Goal: Feedback & Contribution: Contribute content

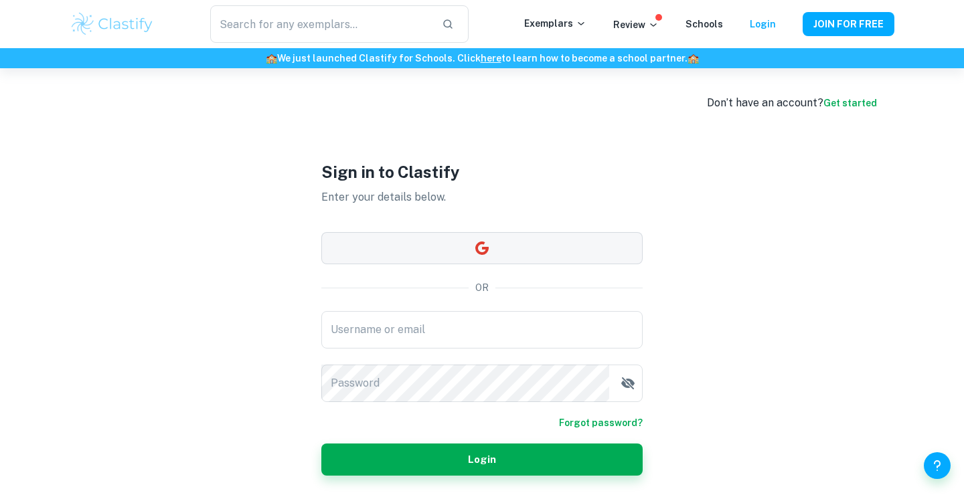
click at [604, 250] on button "button" at bounding box center [481, 248] width 321 height 32
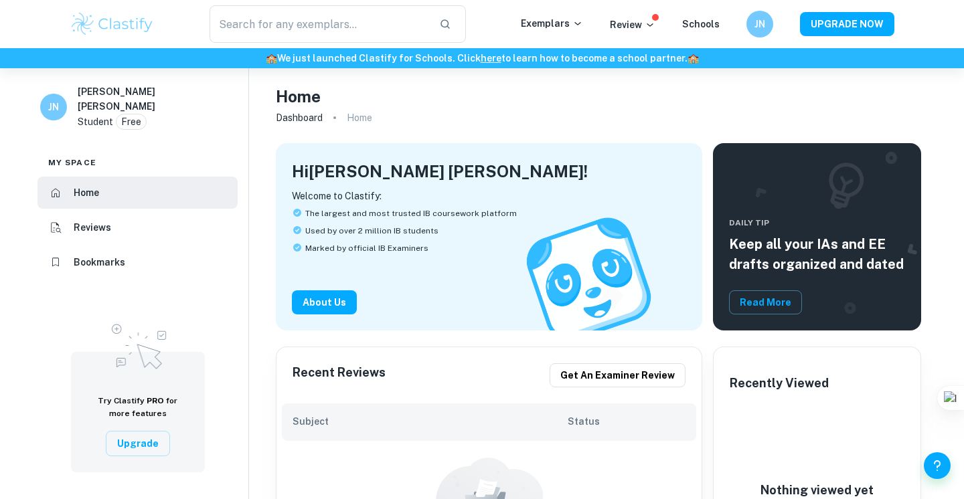
click at [363, 114] on p "Home" at bounding box center [359, 117] width 25 height 15
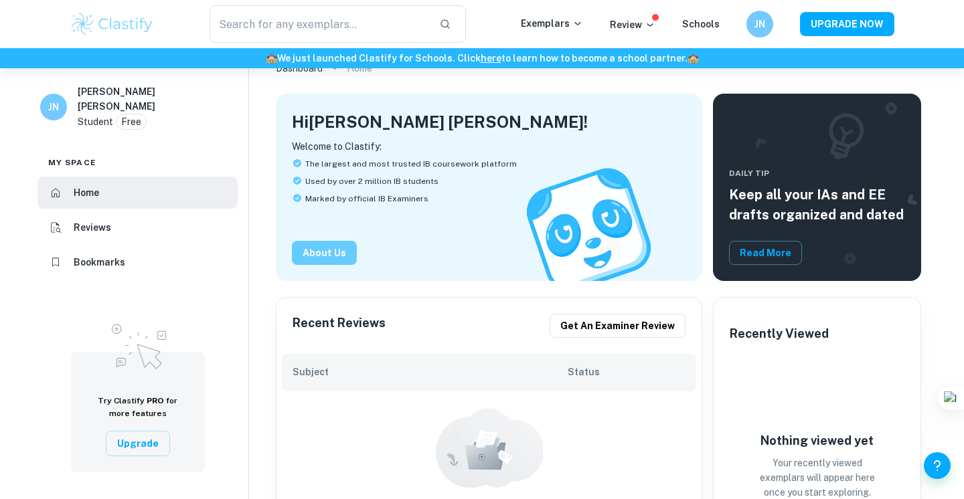
scroll to position [49, 0]
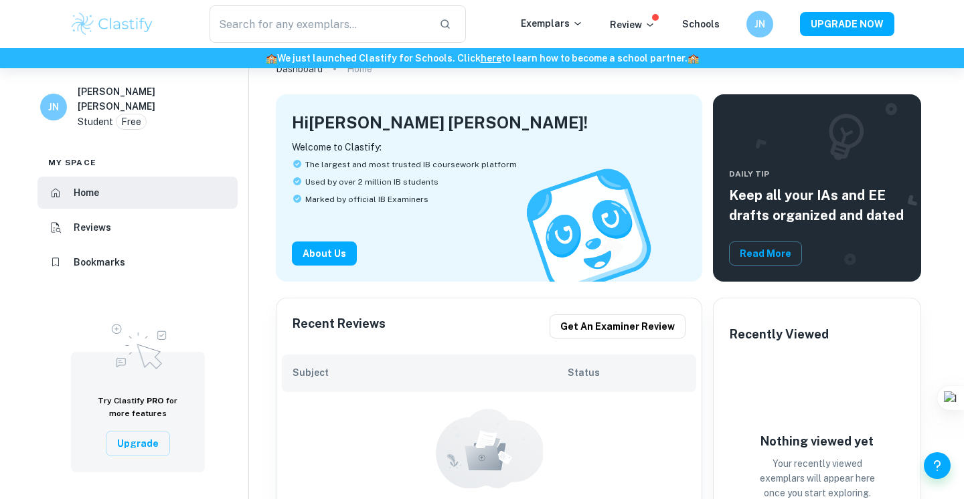
click at [111, 224] on li "Reviews" at bounding box center [137, 228] width 200 height 32
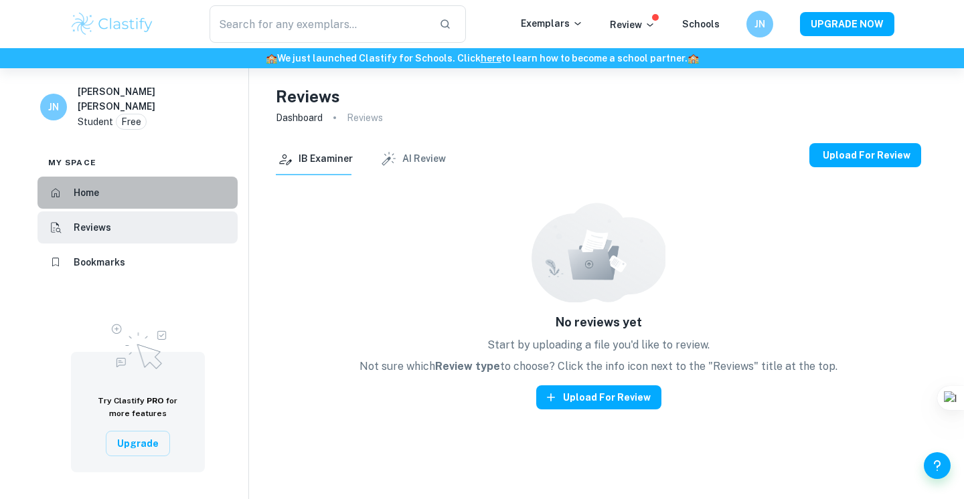
click at [116, 180] on li "Home" at bounding box center [137, 193] width 200 height 32
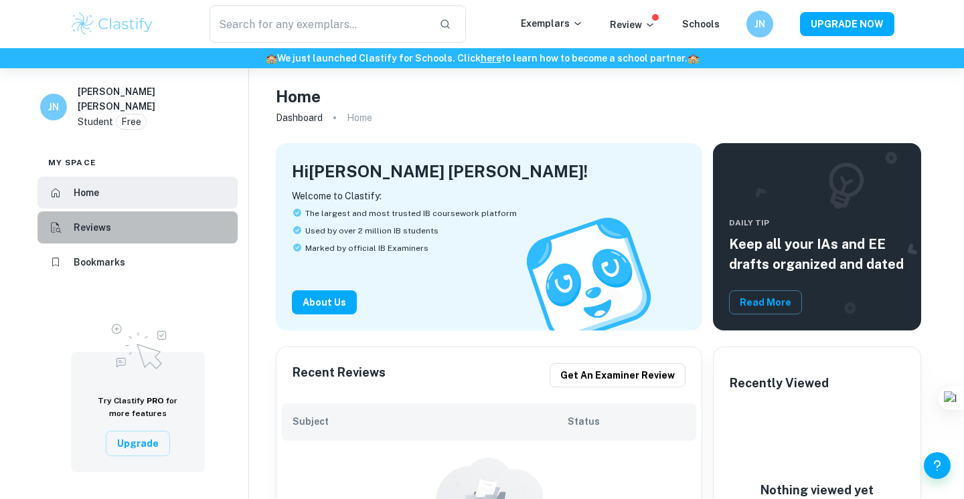
click at [101, 220] on h6 "Reviews" at bounding box center [92, 227] width 37 height 15
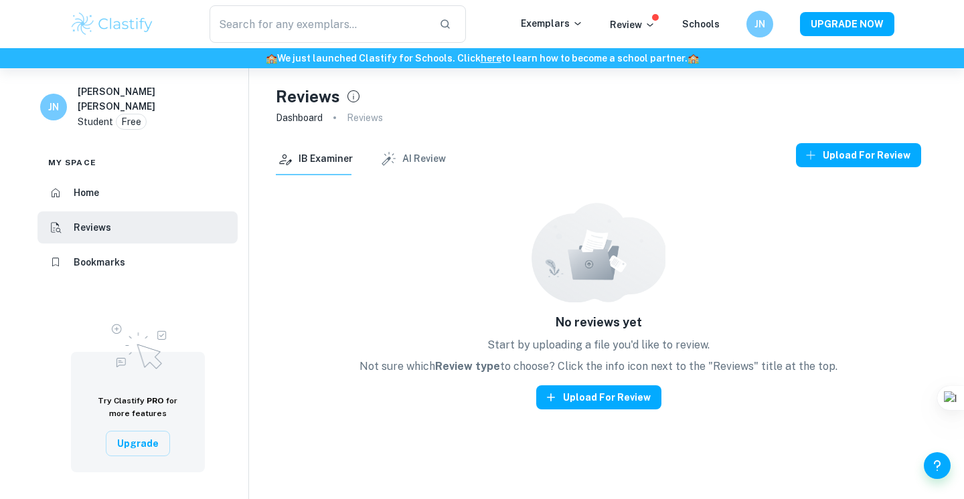
click at [412, 169] on button "AI Review" at bounding box center [413, 159] width 66 height 32
click at [329, 160] on button "IB Examiner" at bounding box center [314, 159] width 77 height 32
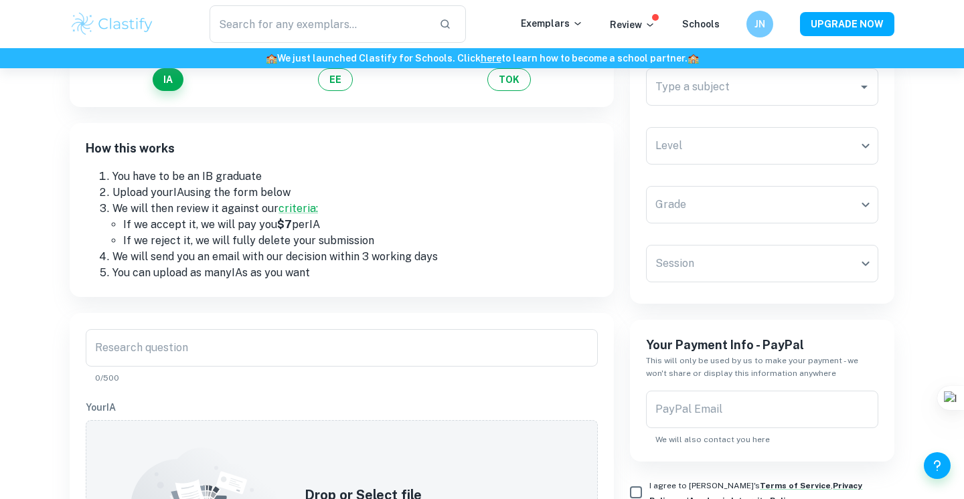
scroll to position [67, 0]
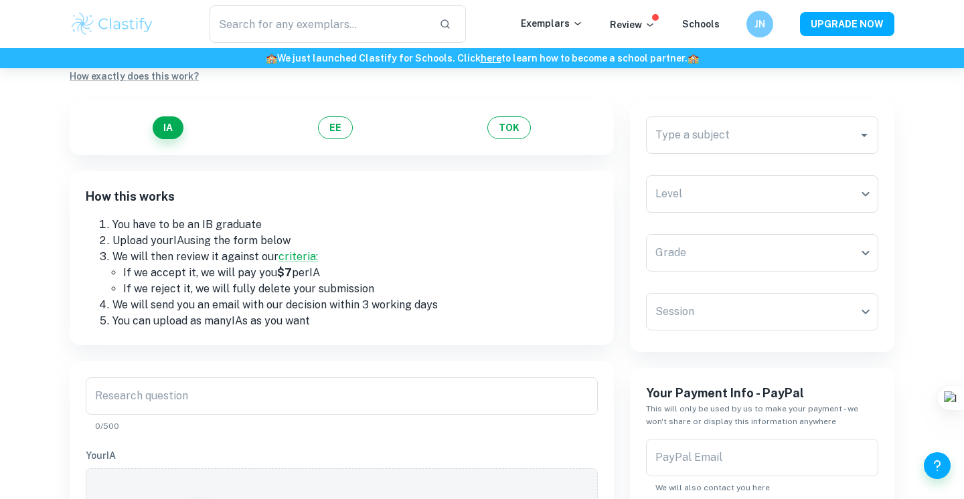
drag, startPoint x: 337, startPoint y: 239, endPoint x: 386, endPoint y: 323, distance: 96.9
click at [386, 323] on ol "You have to be an IB graduate Upload your IA using the form below We will then …" at bounding box center [342, 273] width 512 height 112
click at [382, 315] on li "You can upload as many IA s as you want" at bounding box center [354, 321] width 485 height 16
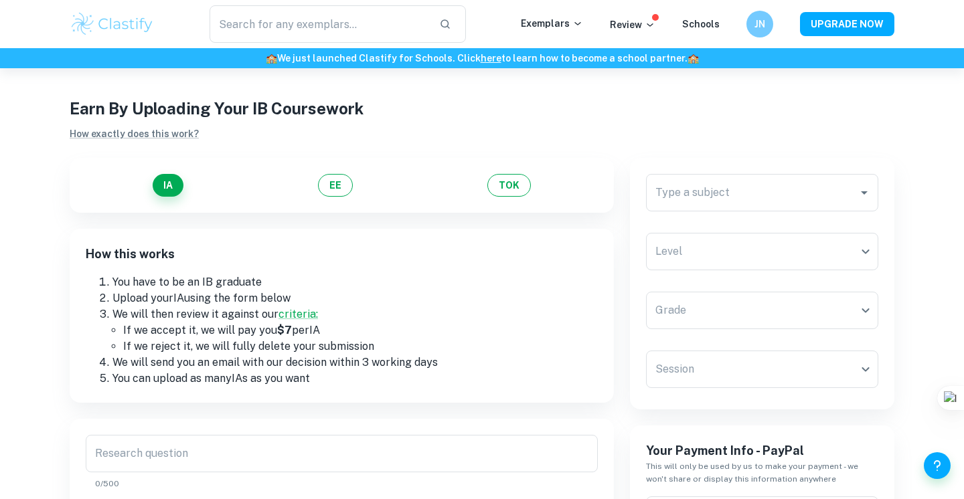
scroll to position [0, 0]
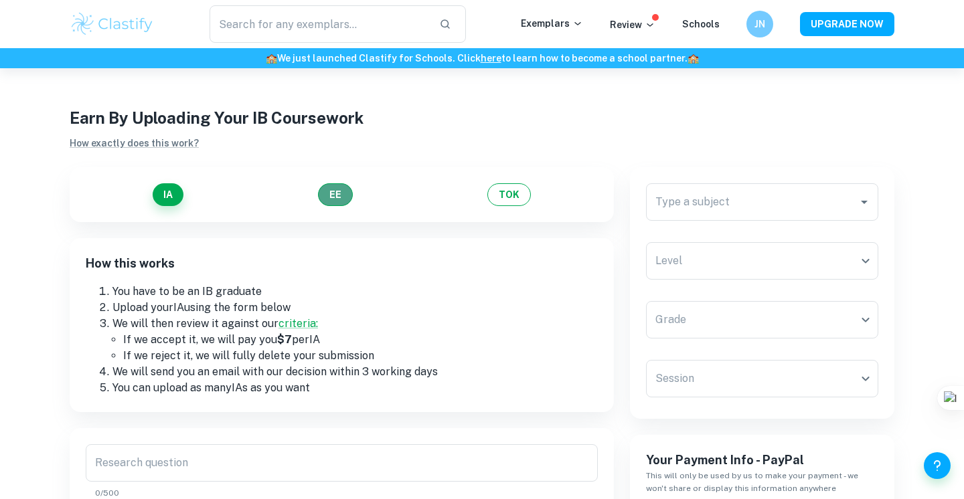
click at [331, 185] on button "EE" at bounding box center [335, 194] width 35 height 23
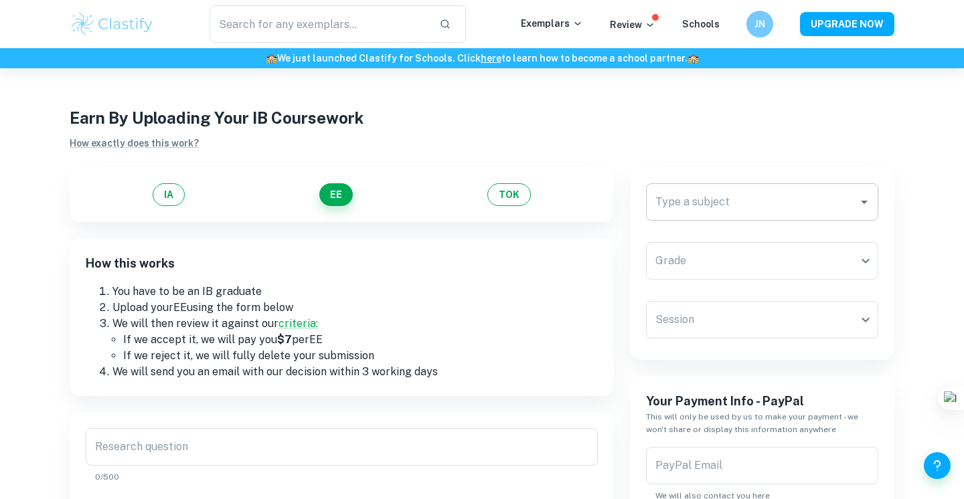
click at [736, 189] on div "Type a subject" at bounding box center [762, 201] width 232 height 37
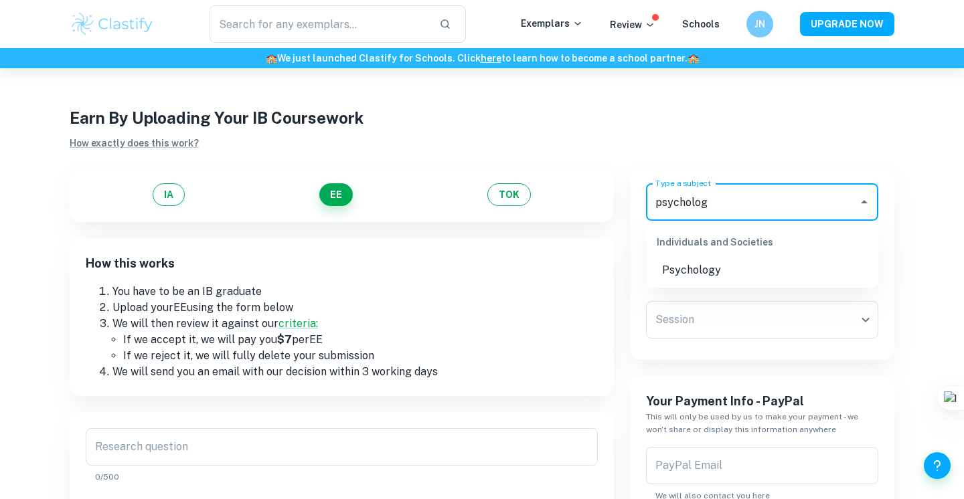
click at [720, 272] on li "Psychology" at bounding box center [762, 270] width 232 height 24
type input "Psychology"
click at [730, 321] on body "We value your privacy We use cookies to enhance your browsing experience, serve…" at bounding box center [482, 317] width 964 height 499
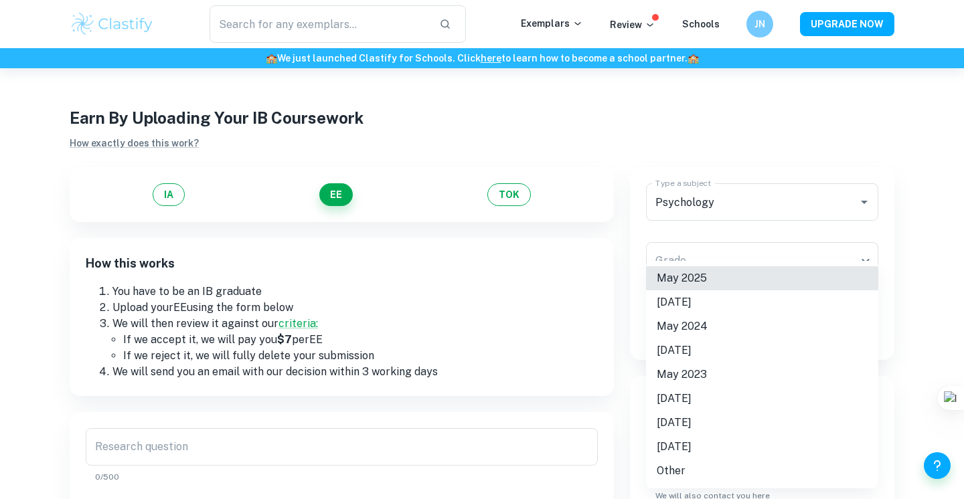
click at [771, 273] on li "May 2025" at bounding box center [762, 278] width 232 height 24
type input "M25"
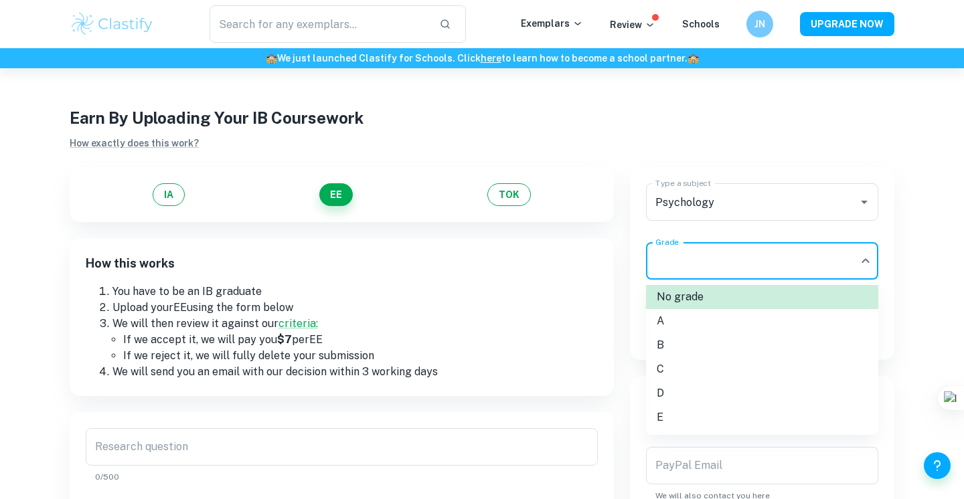
click at [767, 265] on body "We value your privacy We use cookies to enhance your browsing experience, serve…" at bounding box center [482, 317] width 964 height 499
click at [712, 346] on li "B" at bounding box center [762, 345] width 232 height 24
type input "B"
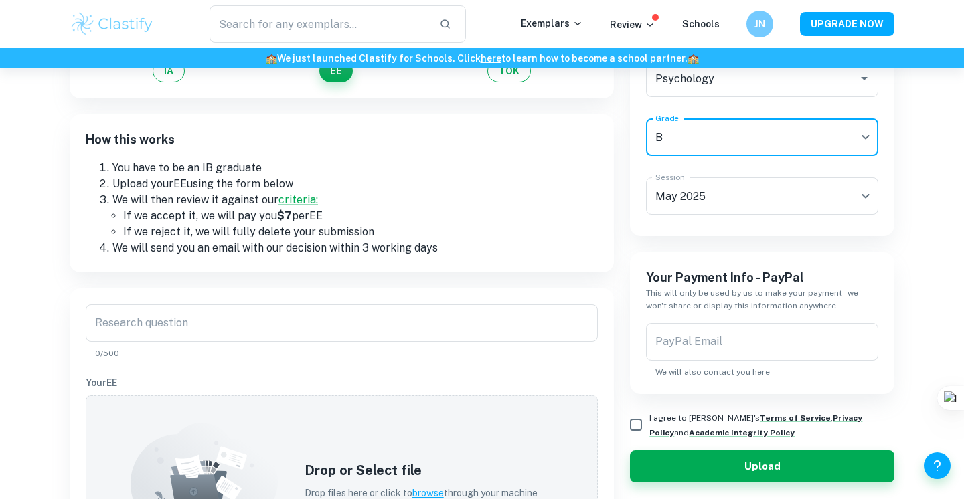
scroll to position [177, 0]
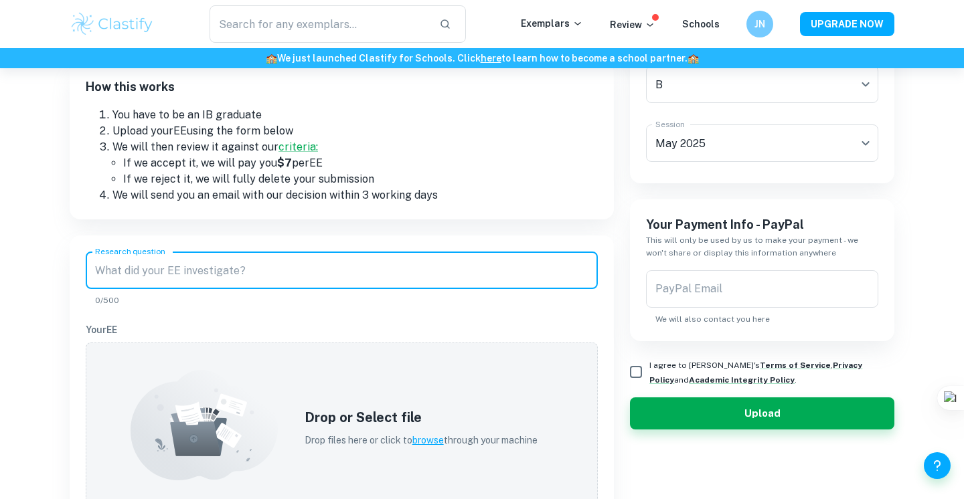
click at [355, 272] on input "Research question" at bounding box center [342, 270] width 512 height 37
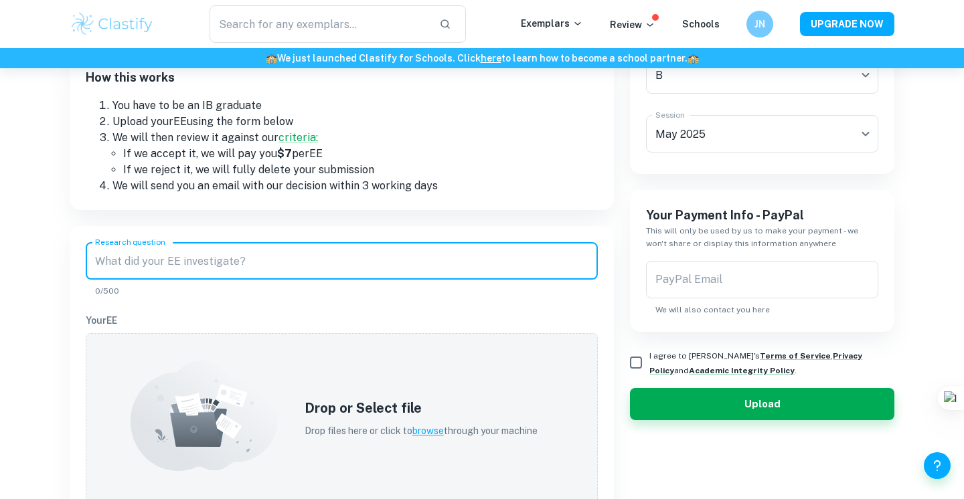
scroll to position [185, 0]
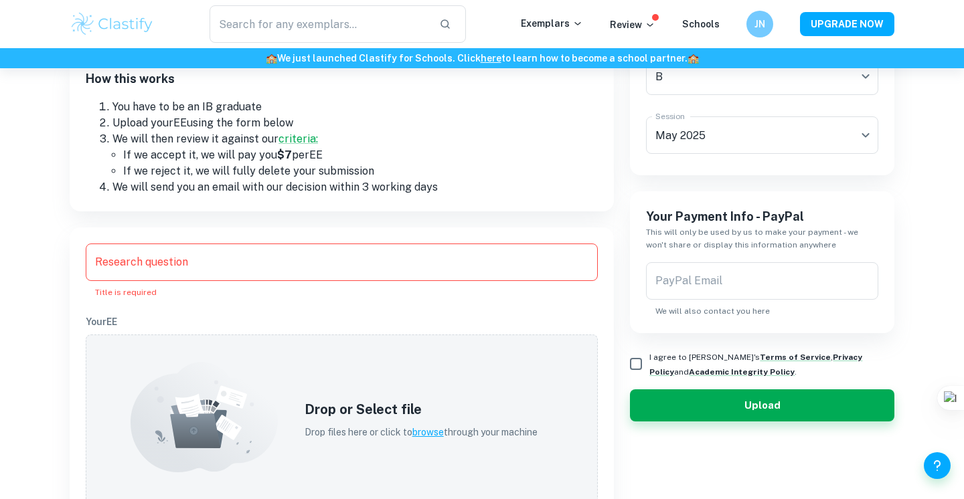
click at [560, 136] on li "We will then review it against our criteria:" at bounding box center [354, 139] width 485 height 16
click at [301, 141] on link "criteria:" at bounding box center [297, 139] width 39 height 13
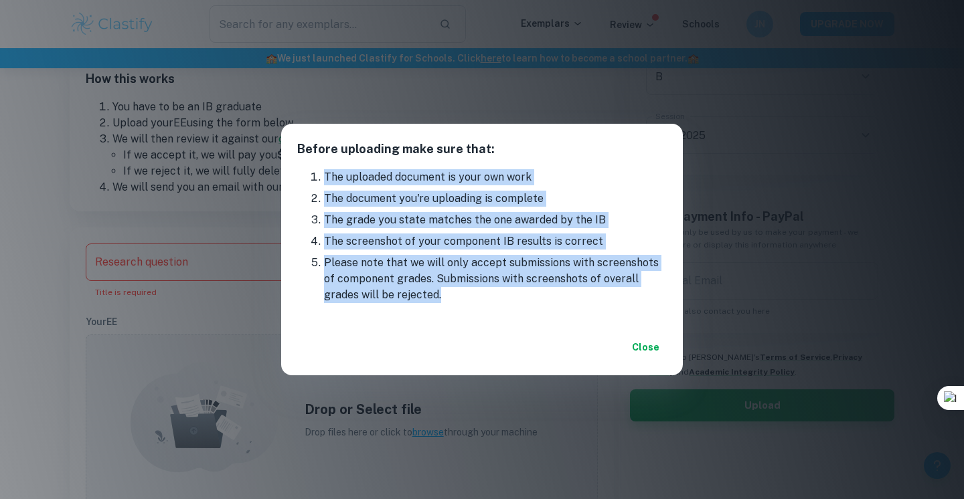
drag, startPoint x: 291, startPoint y: 172, endPoint x: 467, endPoint y: 293, distance: 213.3
click at [467, 293] on div "The uploaded document is your own work The document you're uploading is complet…" at bounding box center [482, 244] width 402 height 150
click at [645, 343] on button "Close" at bounding box center [645, 347] width 43 height 24
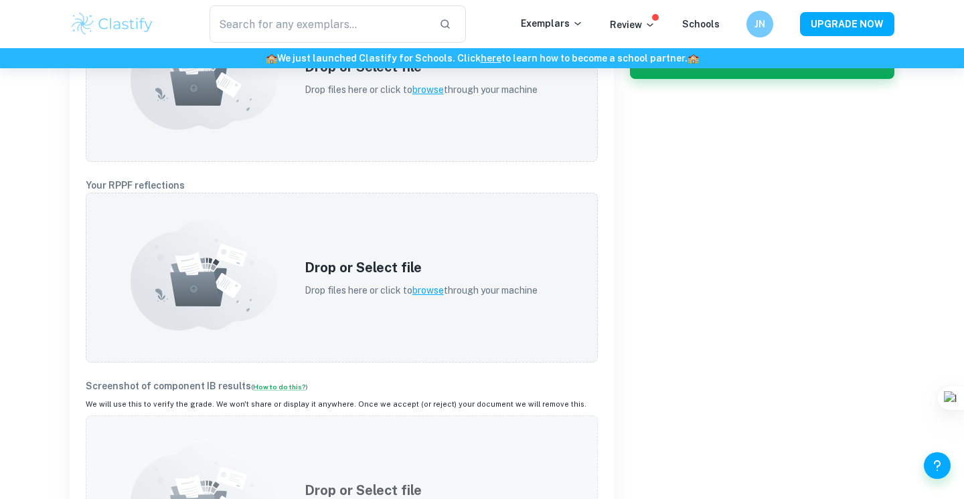
scroll to position [329, 0]
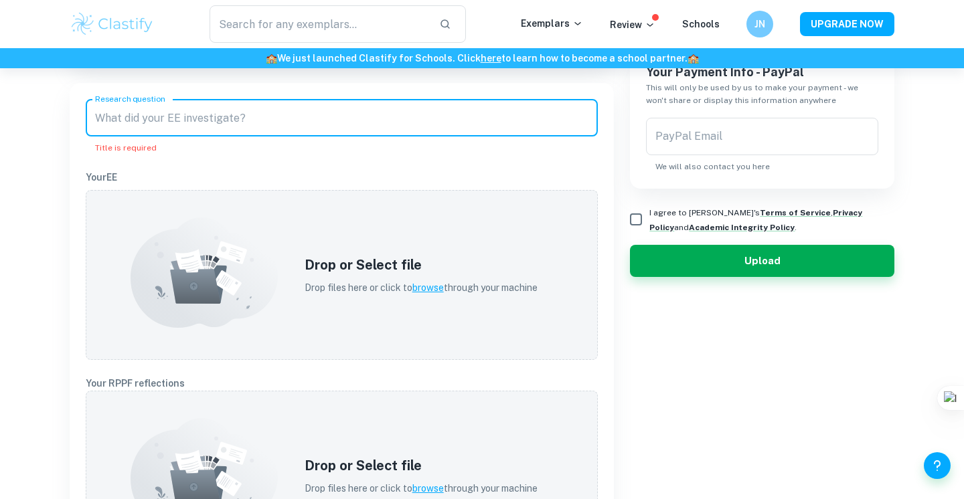
click at [266, 112] on input "Research question" at bounding box center [342, 117] width 512 height 37
paste input "To what extent do eating disorders affect academic performance?"
type input "To what extent do eating disorders affect academic performance?"
click at [278, 169] on div "Research question To what extent do eating disorders affect academic performanc…" at bounding box center [342, 441] width 512 height 685
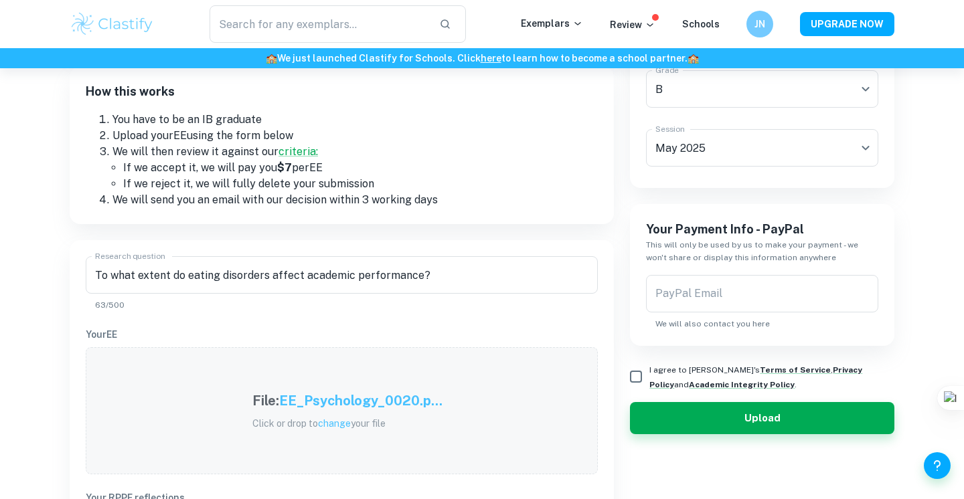
scroll to position [206, 0]
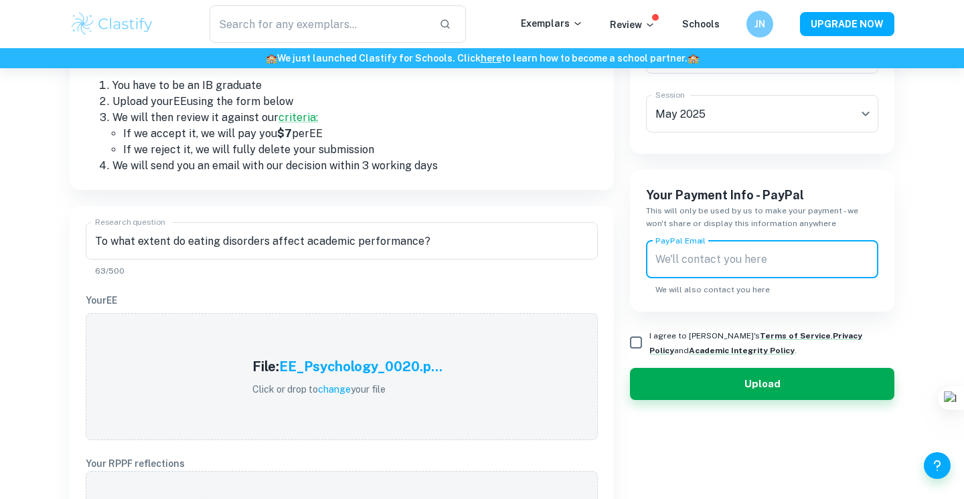
click at [693, 255] on input "PayPal Email" at bounding box center [762, 259] width 232 height 37
click at [691, 255] on input "PayPal Email" at bounding box center [762, 259] width 232 height 37
click at [900, 226] on div "Earn By Uploading Your IB Coursework How exactly does this work? IA EE TOK How …" at bounding box center [482, 390] width 857 height 1057
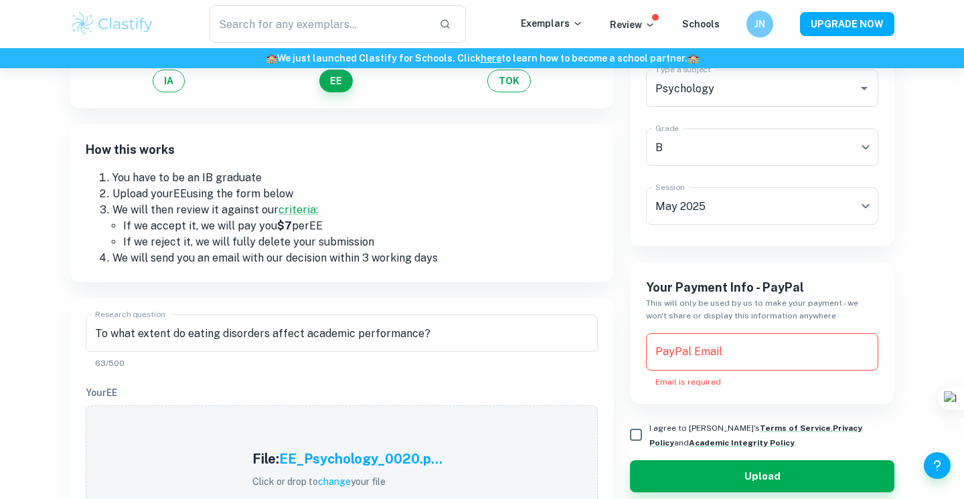
scroll to position [147, 0]
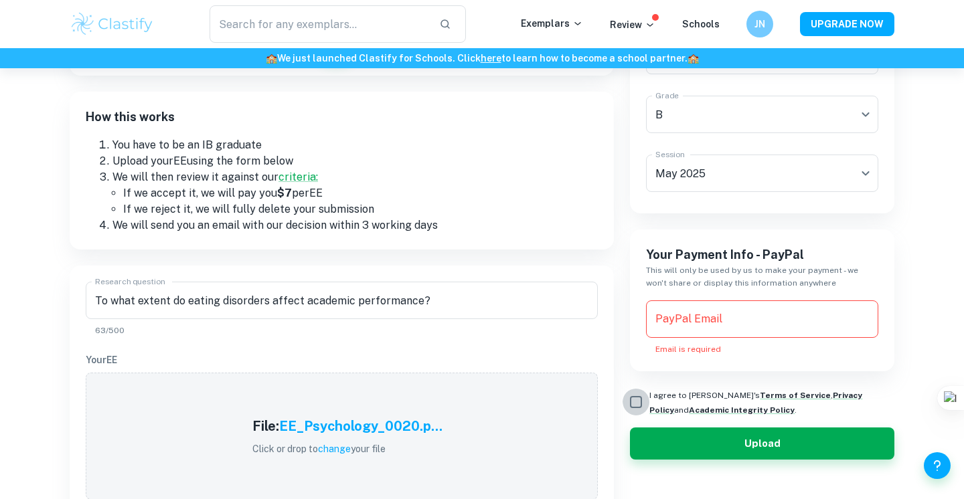
click at [633, 400] on input "I agree to [PERSON_NAME]'s Terms of Service , Privacy Policy and Academic Integ…" at bounding box center [636, 402] width 27 height 27
checkbox input "true"
